Goal: Find specific page/section: Find specific page/section

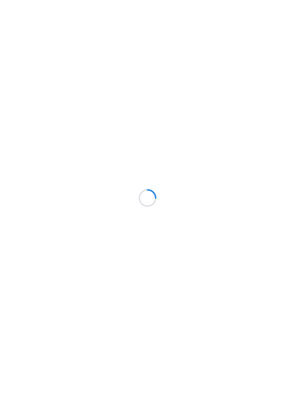
scroll to position [19, 0]
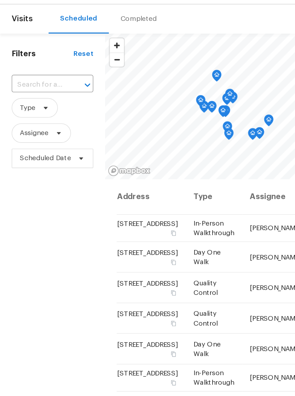
click at [20, 25] on span "Visits" at bounding box center [16, 33] width 16 height 16
click at [13, 25] on span "Visits" at bounding box center [16, 33] width 16 height 16
click at [17, 25] on span "Visits" at bounding box center [16, 33] width 16 height 16
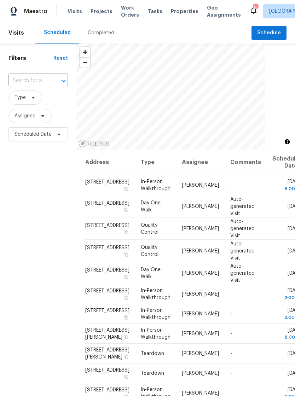
click at [174, 13] on span "Properties" at bounding box center [185, 11] width 28 height 7
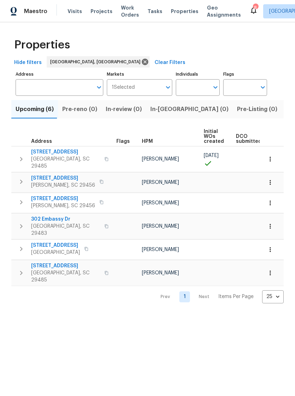
click at [74, 12] on span "Visits" at bounding box center [74, 11] width 14 height 7
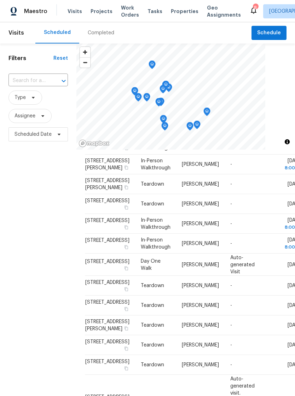
scroll to position [217, 0]
